Goal: Transaction & Acquisition: Purchase product/service

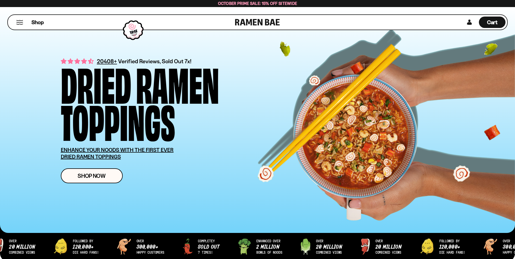
click at [15, 24] on div "Shop" at bounding box center [121, 22] width 225 height 15
click at [23, 25] on div "Shop" at bounding box center [121, 22] width 225 height 15
click at [36, 24] on span "Shop" at bounding box center [37, 22] width 13 height 8
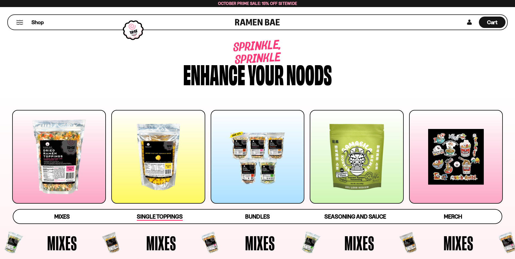
click at [158, 216] on span "Single Toppings" at bounding box center [160, 217] width 46 height 8
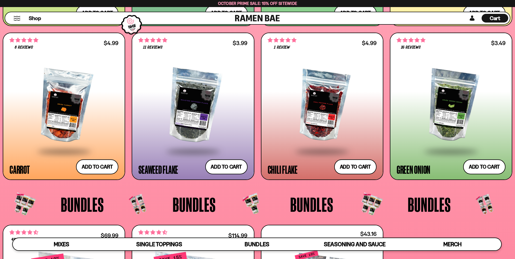
scroll to position [1228, 0]
